Goal: Find specific page/section: Find specific page/section

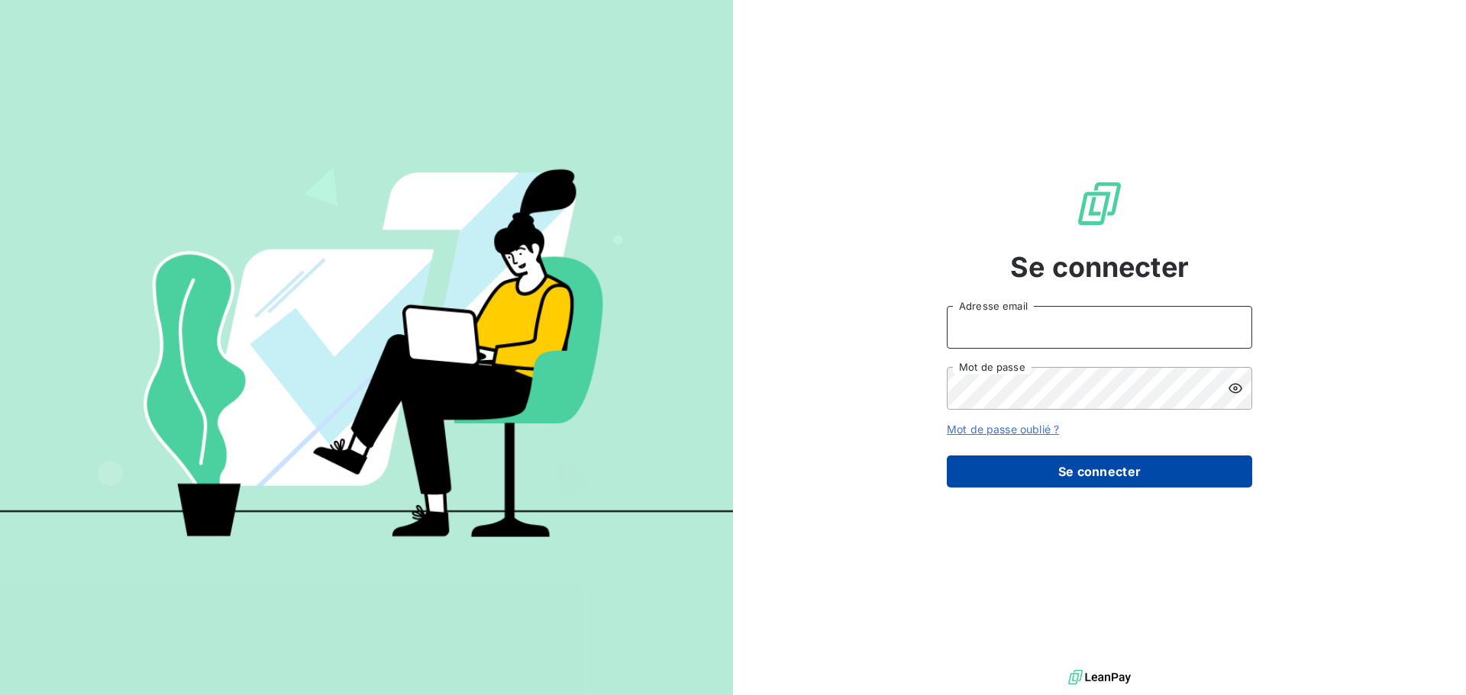
type input "[EMAIL_ADDRESS][DOMAIN_NAME]"
click at [1104, 470] on button "Se connecter" at bounding box center [1099, 472] width 305 height 32
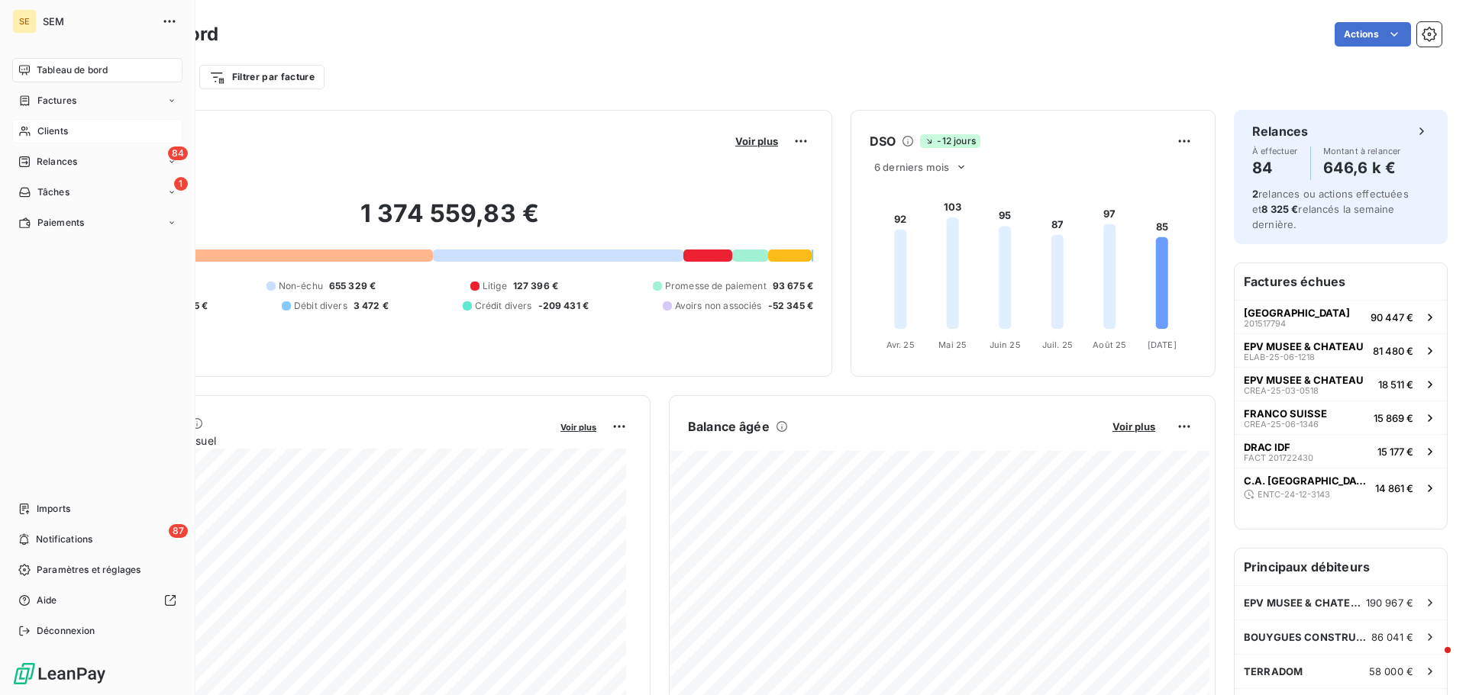
click at [29, 125] on icon at bounding box center [24, 131] width 13 height 12
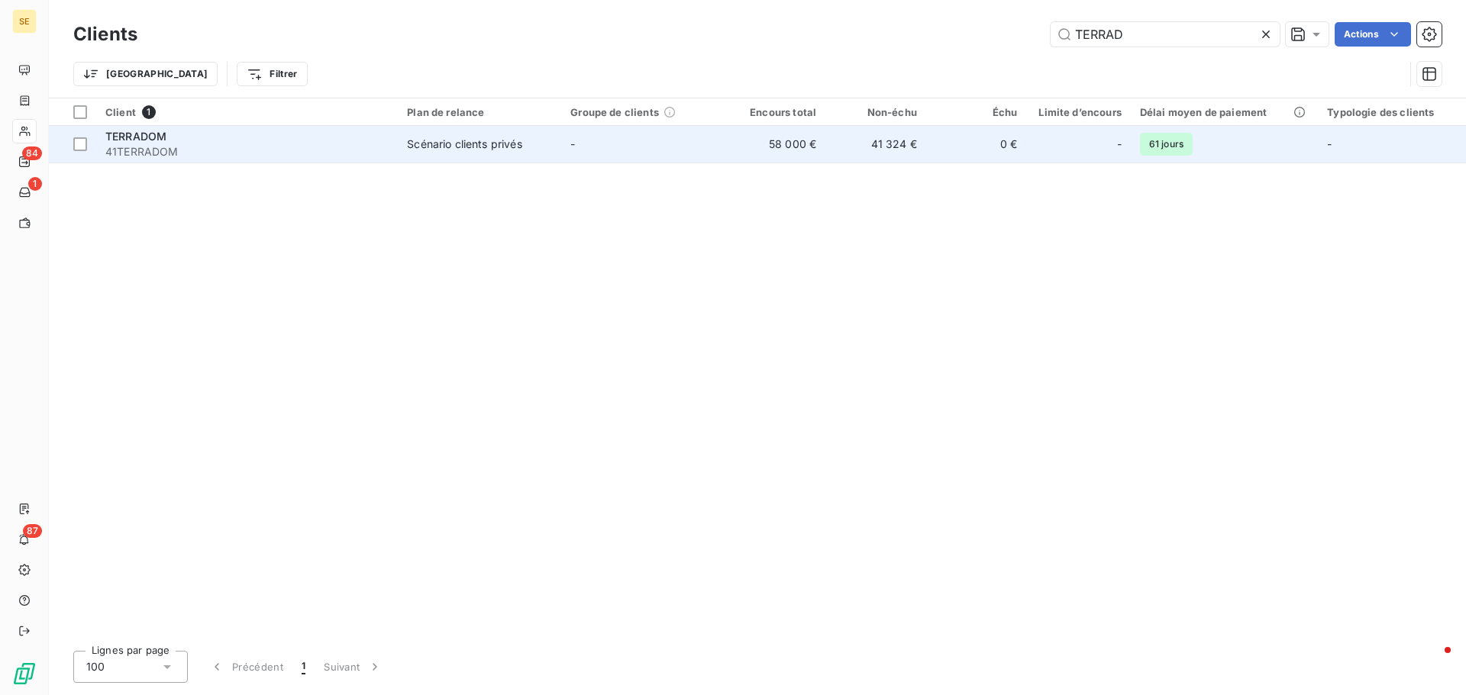
type input "TERRAD"
click at [173, 137] on div "TERRADOM" at bounding box center [246, 136] width 283 height 15
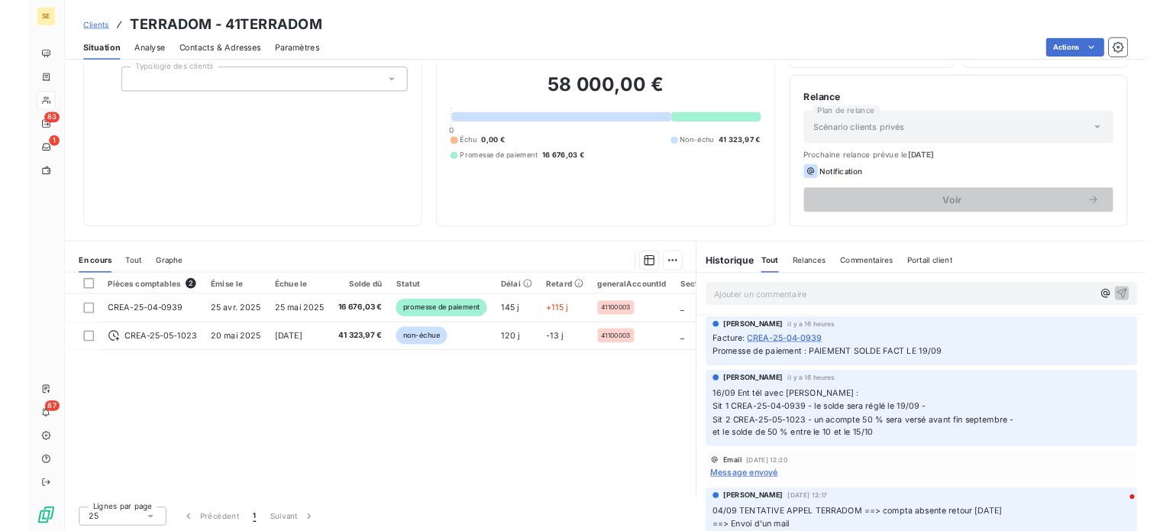
scroll to position [102, 0]
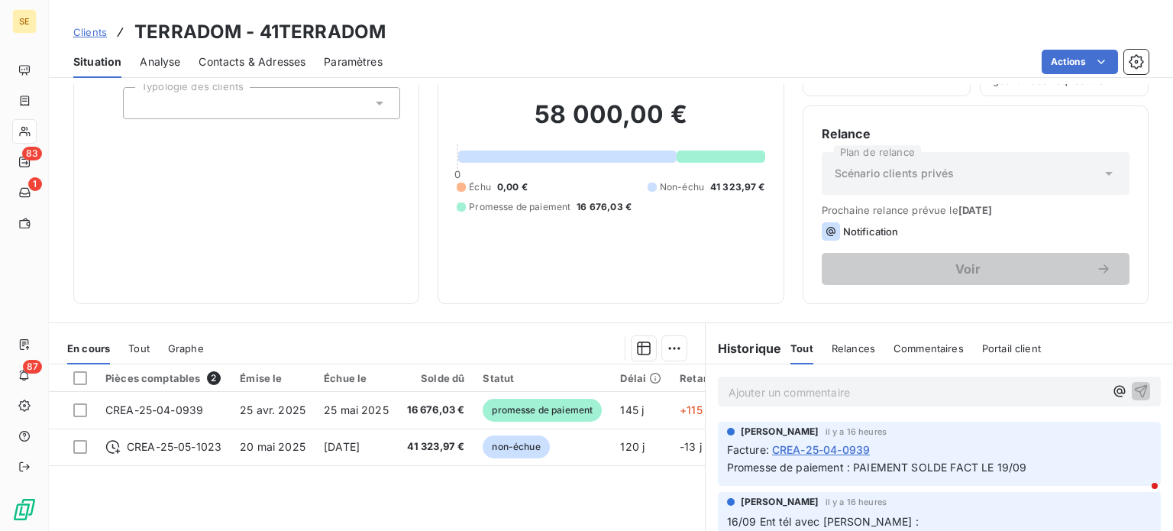
click at [86, 33] on span "Clients" at bounding box center [90, 32] width 34 height 12
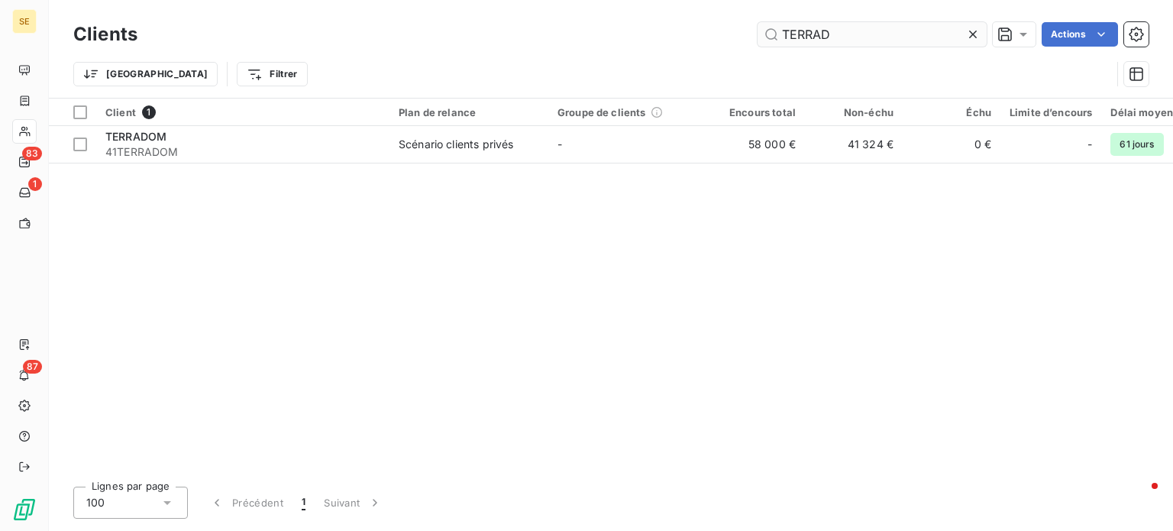
drag, startPoint x: 849, startPoint y: 34, endPoint x: 765, endPoint y: 36, distance: 84.0
click at [765, 36] on input "TERRAD" at bounding box center [871, 34] width 229 height 24
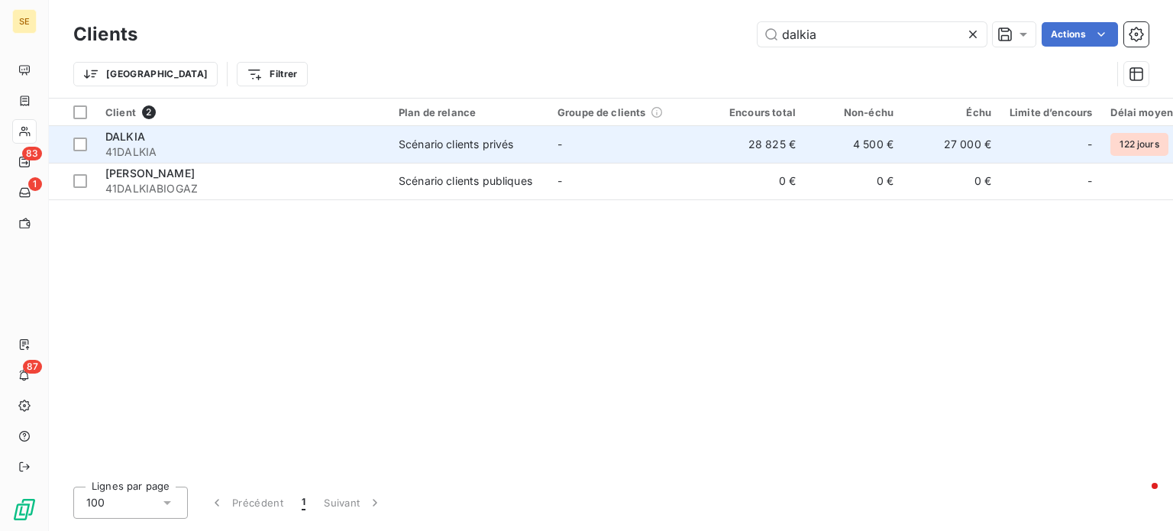
type input "dalkia"
click at [477, 146] on div "Scénario clients privés" at bounding box center [456, 144] width 115 height 15
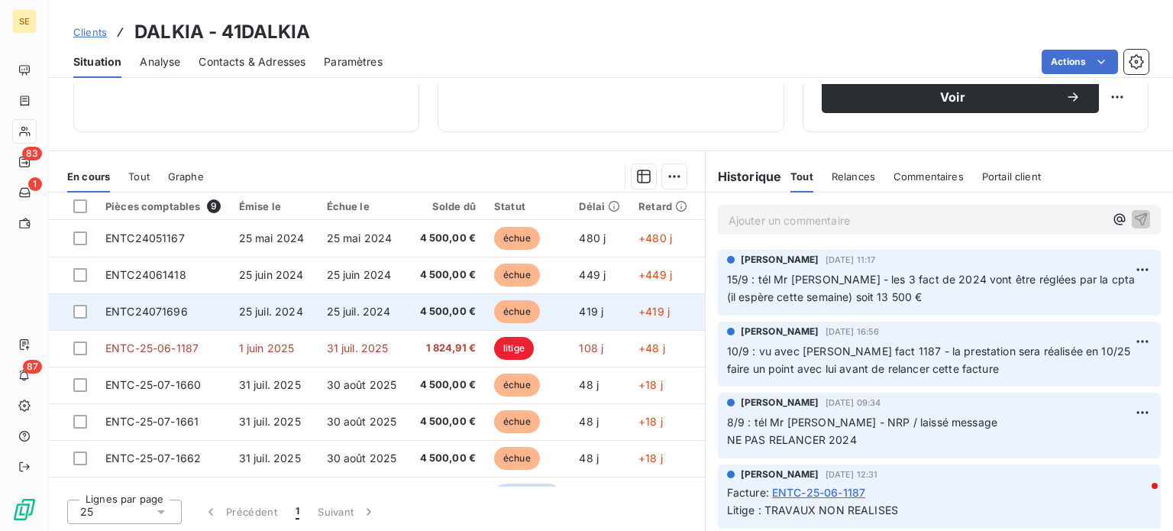
scroll to position [275, 0]
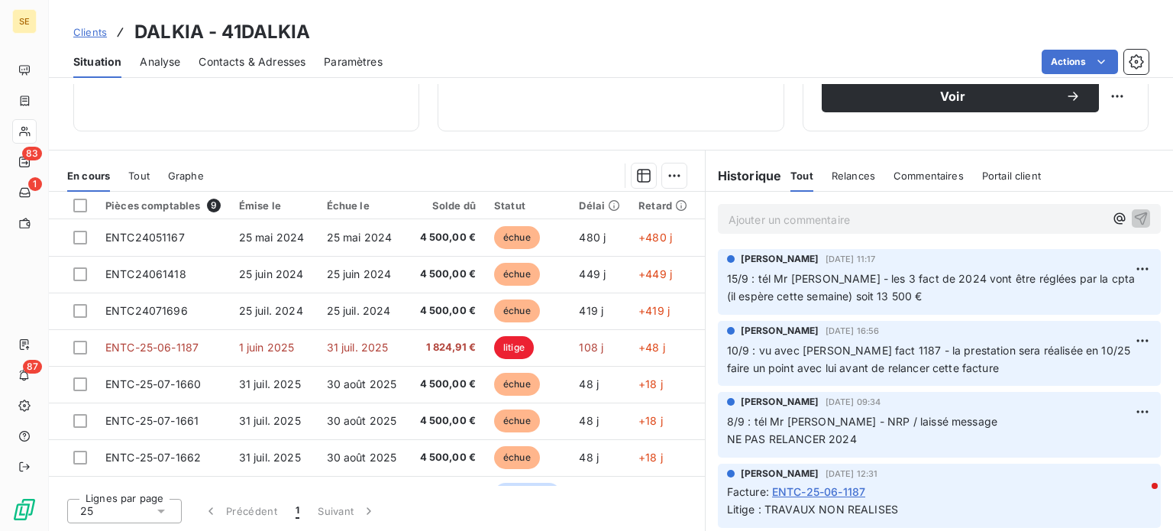
click at [89, 27] on span "Clients" at bounding box center [90, 32] width 34 height 12
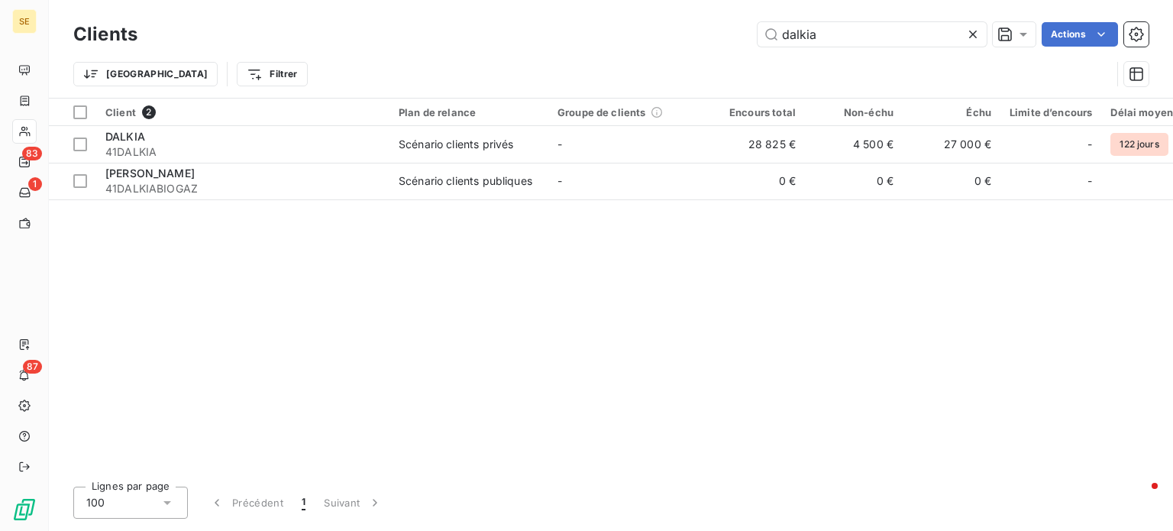
drag, startPoint x: 840, startPoint y: 36, endPoint x: 618, endPoint y: 45, distance: 221.6
click at [618, 45] on div "dalkia Actions" at bounding box center [652, 34] width 992 height 24
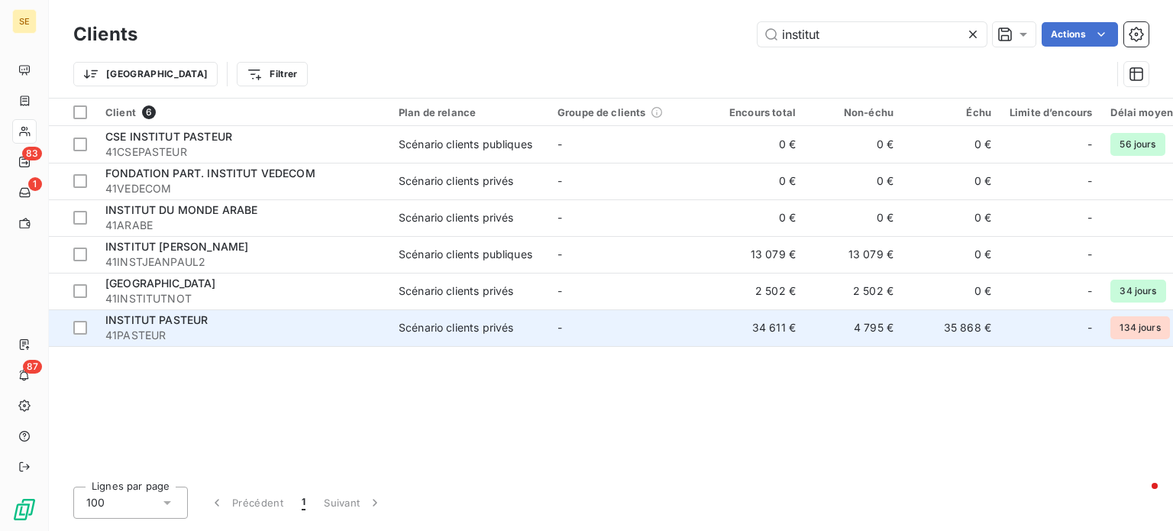
type input "institut"
click at [189, 330] on span "41PASTEUR" at bounding box center [242, 335] width 275 height 15
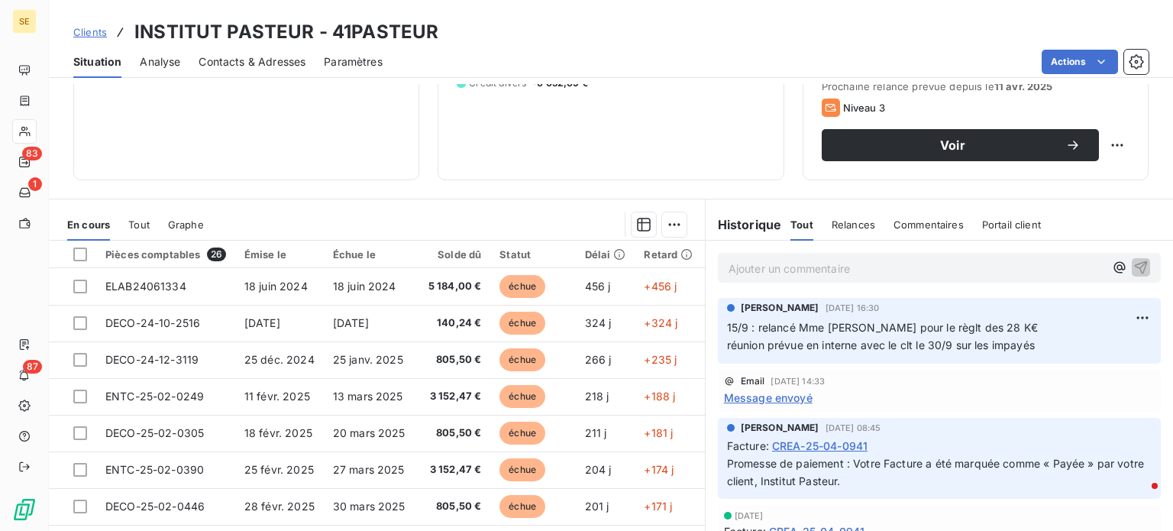
scroll to position [229, 0]
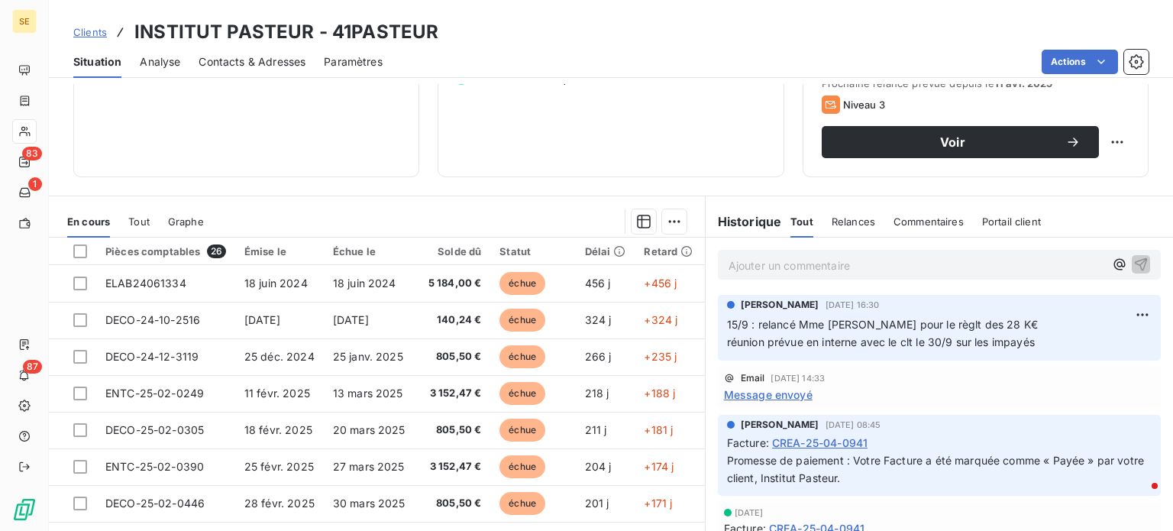
click at [79, 31] on span "Clients" at bounding box center [90, 32] width 34 height 12
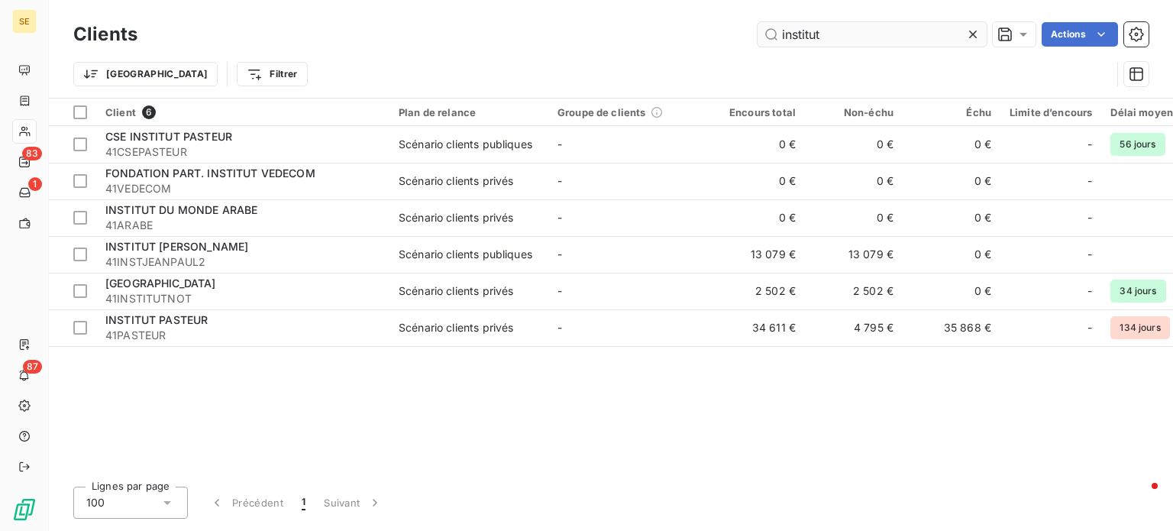
click at [851, 43] on input "institut" at bounding box center [871, 34] width 229 height 24
drag, startPoint x: 848, startPoint y: 39, endPoint x: 825, endPoint y: 36, distance: 23.1
click at [846, 37] on input "institut" at bounding box center [871, 34] width 229 height 24
drag, startPoint x: 825, startPoint y: 34, endPoint x: 642, endPoint y: 43, distance: 183.5
click at [642, 43] on div "institut Actions" at bounding box center [652, 34] width 992 height 24
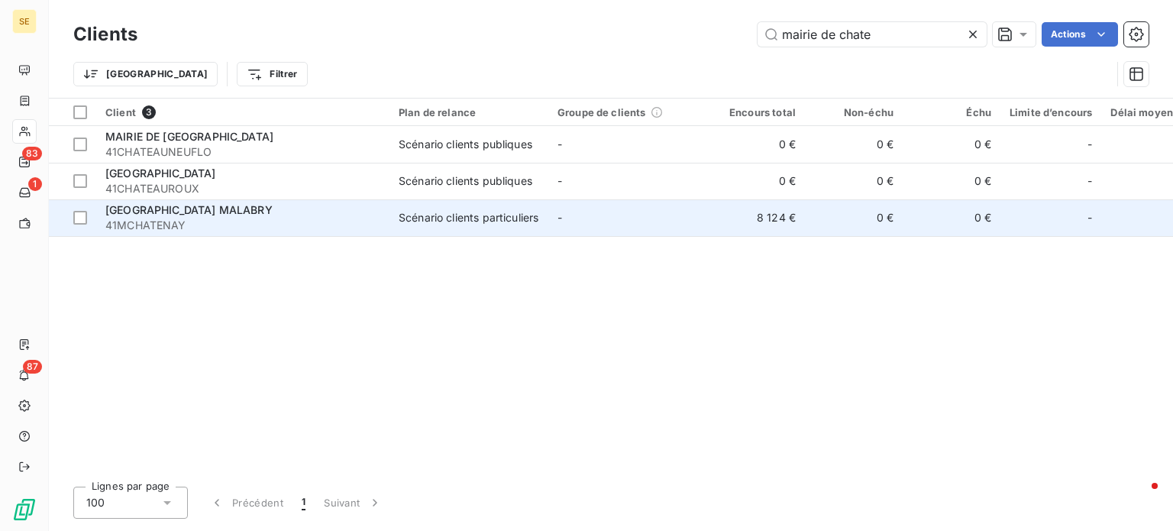
type input "mairie de chate"
click at [265, 218] on span "41MCHATENAY" at bounding box center [242, 225] width 275 height 15
